Goal: Navigation & Orientation: Find specific page/section

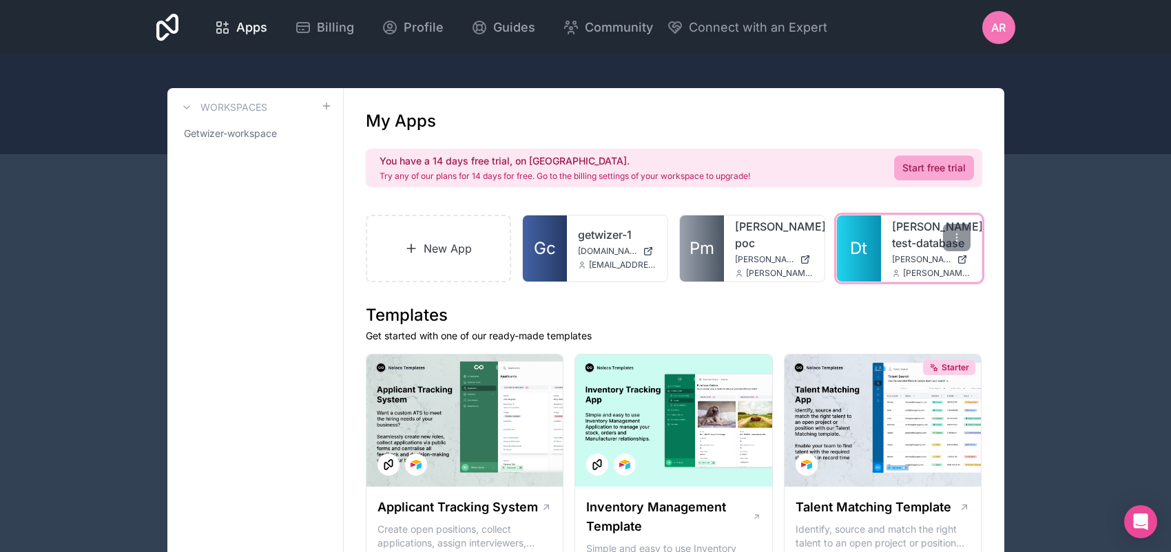
click at [926, 251] on link "[PERSON_NAME]-test-database" at bounding box center [931, 234] width 79 height 33
click at [904, 282] on div "[PERSON_NAME]-test-database [PERSON_NAME][DOMAIN_NAME] [PERSON_NAME][DOMAIN_NAM…" at bounding box center [931, 249] width 101 height 66
click at [881, 282] on link "Dt" at bounding box center [859, 249] width 44 height 66
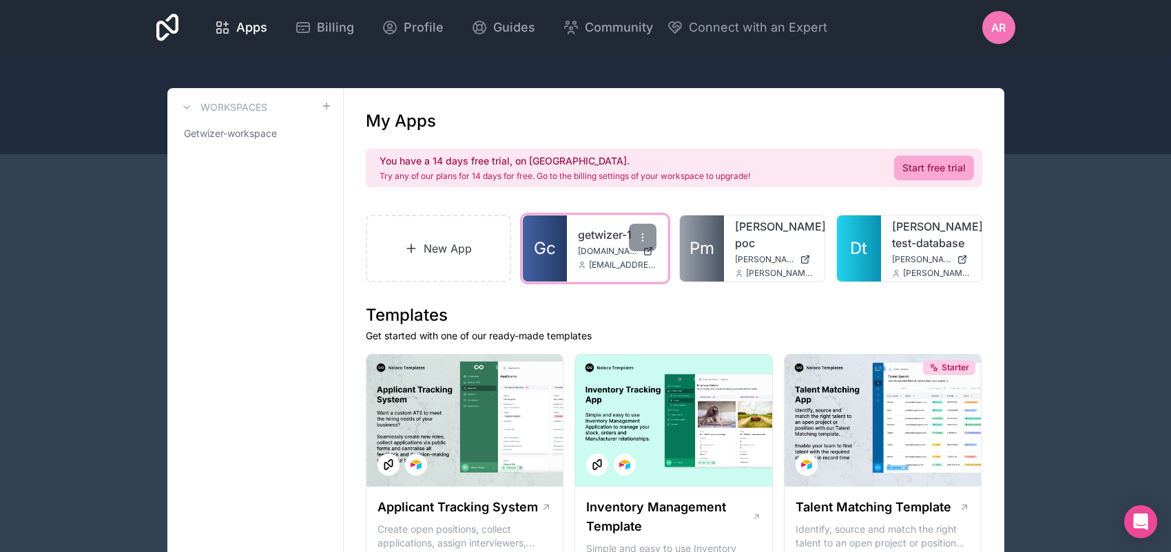
click at [567, 282] on link "Gc" at bounding box center [545, 249] width 44 height 66
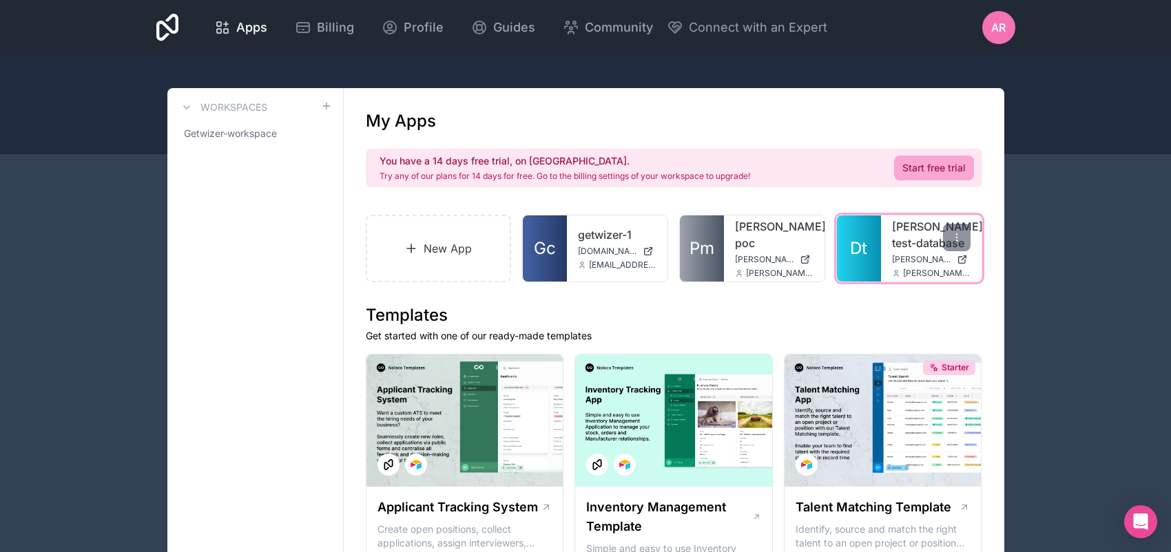
click at [901, 282] on div "dean-test-database dean-test-database.noloco.co dean.hassin@getwizer.com" at bounding box center [931, 249] width 101 height 66
click at [878, 282] on link "Dt" at bounding box center [859, 249] width 44 height 66
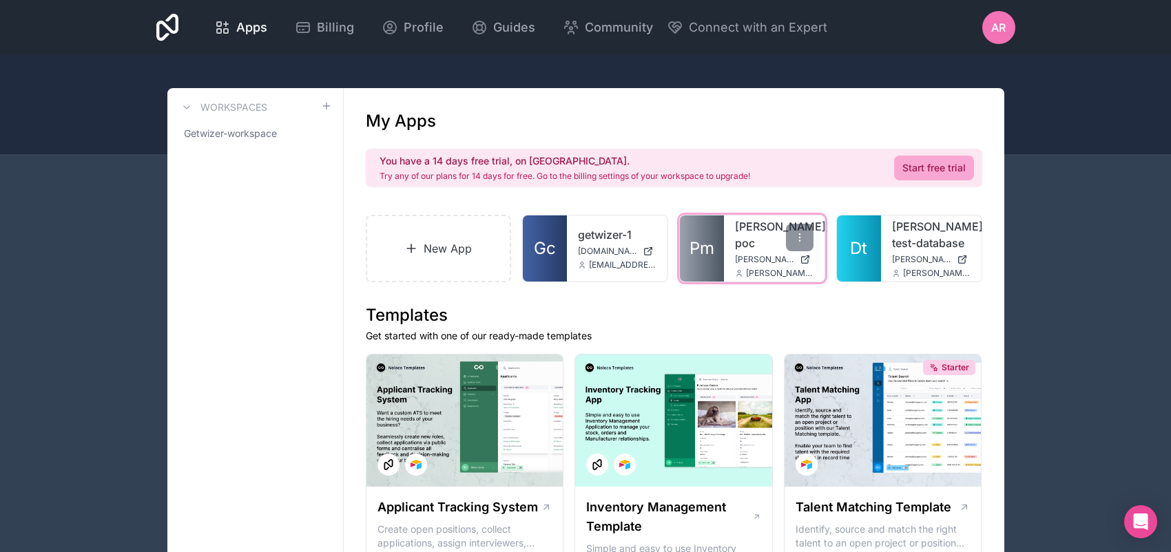
click at [714, 260] on span "Pm" at bounding box center [702, 249] width 25 height 22
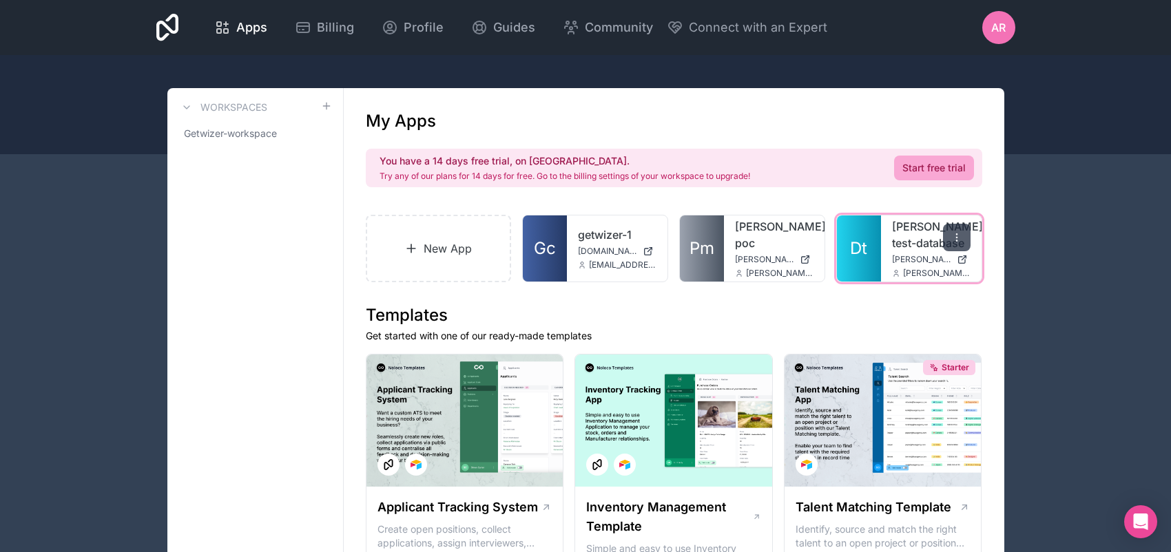
click at [956, 241] on icon at bounding box center [956, 240] width 1 height 1
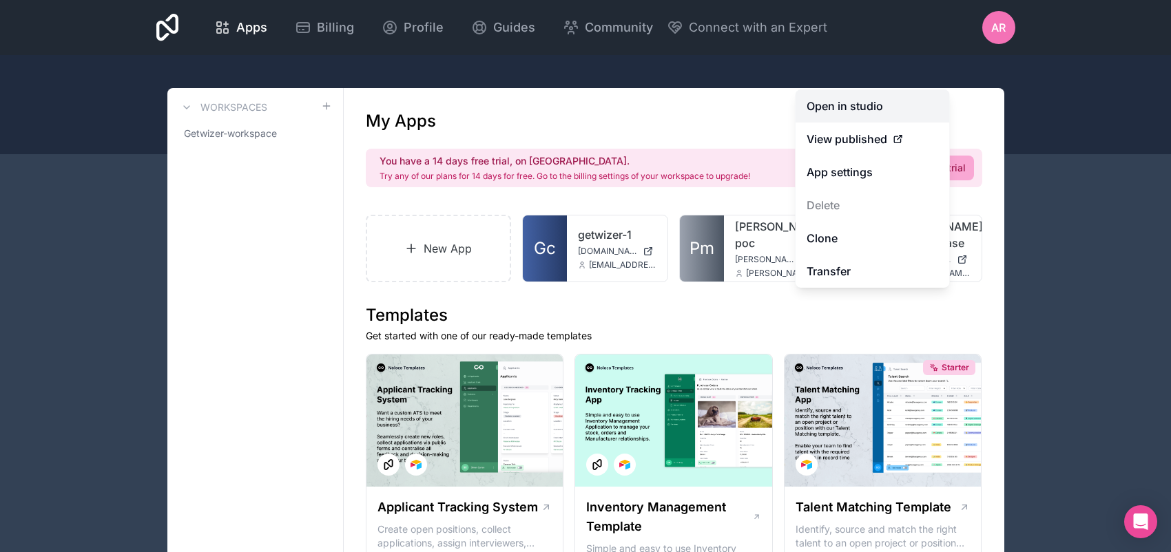
click at [820, 90] on link "Open in studio" at bounding box center [873, 106] width 154 height 33
